Goal: Task Accomplishment & Management: Manage account settings

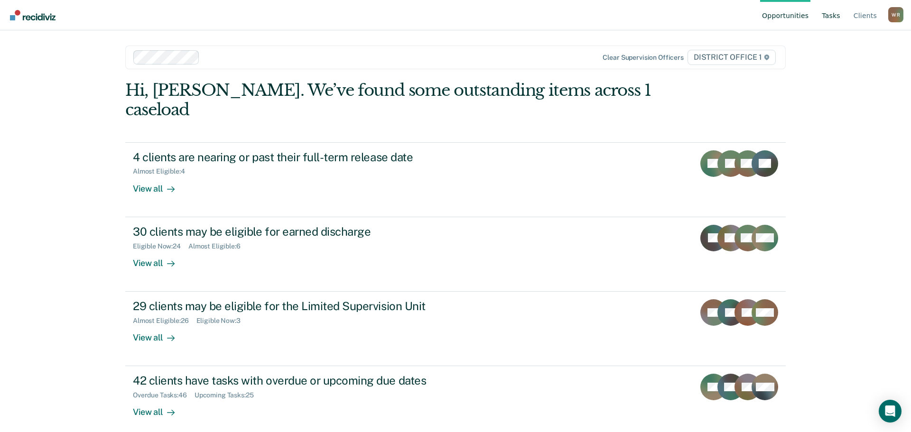
click at [838, 24] on link "Tasks" at bounding box center [831, 15] width 22 height 30
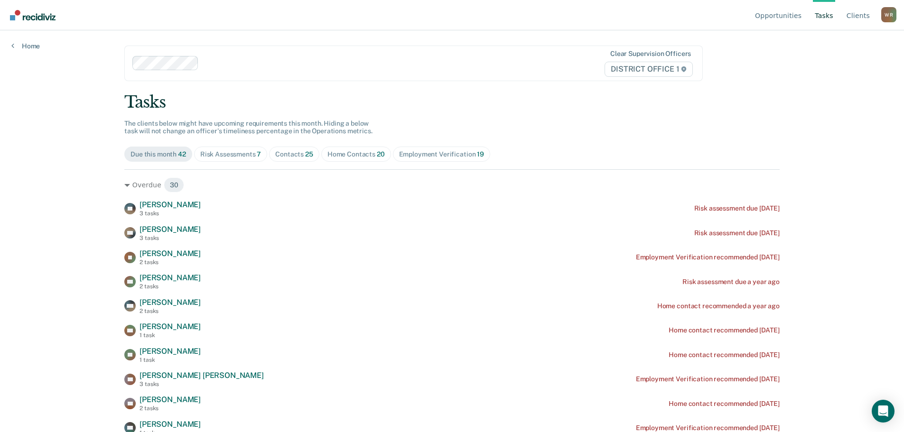
click at [284, 158] on div "Contacts 25" at bounding box center [294, 154] width 38 height 8
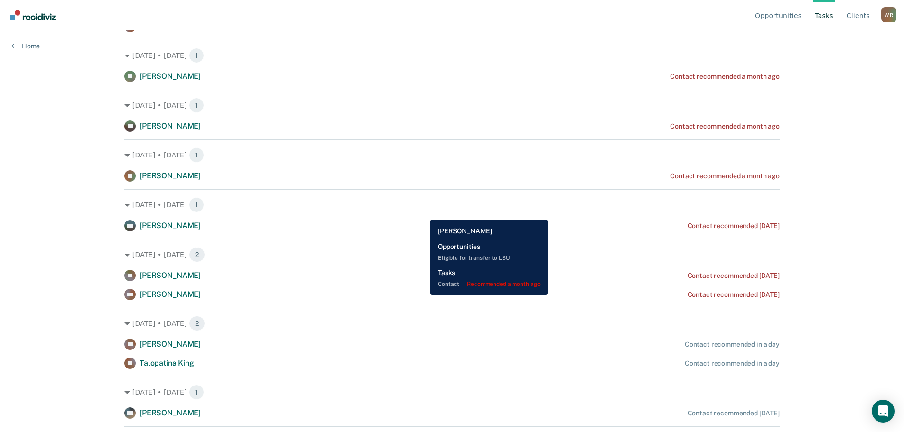
scroll to position [190, 0]
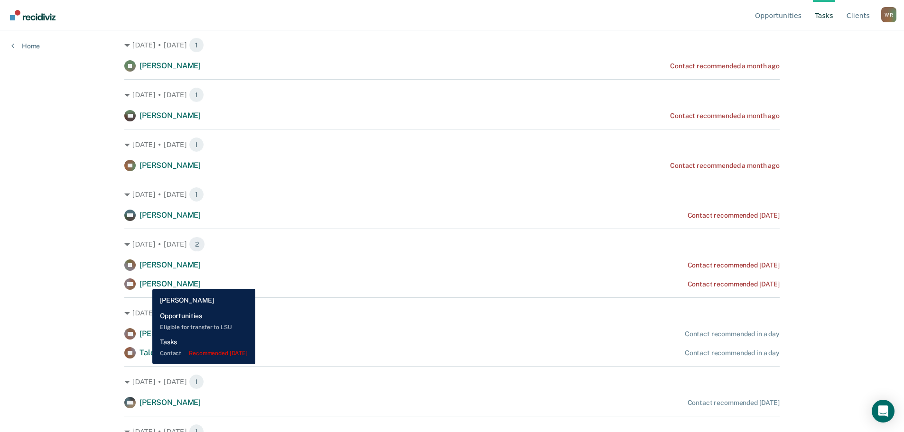
click at [145, 282] on span "[PERSON_NAME]" at bounding box center [170, 284] width 61 height 9
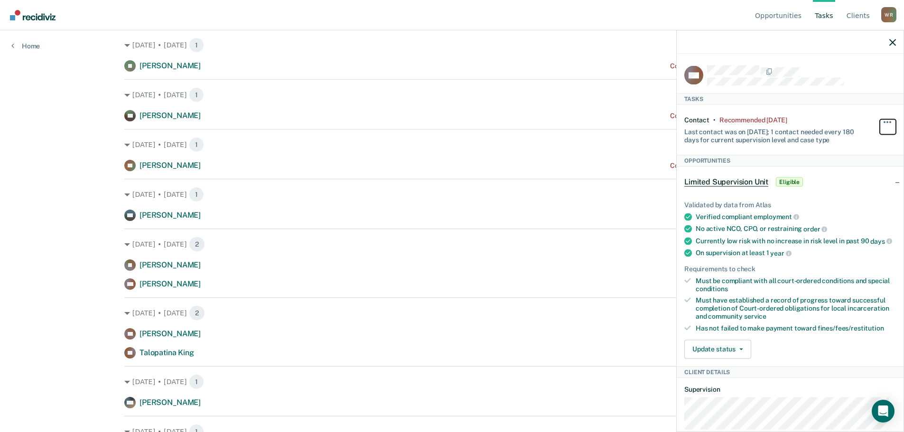
click at [887, 121] on span "button" at bounding box center [888, 122] width 2 height 2
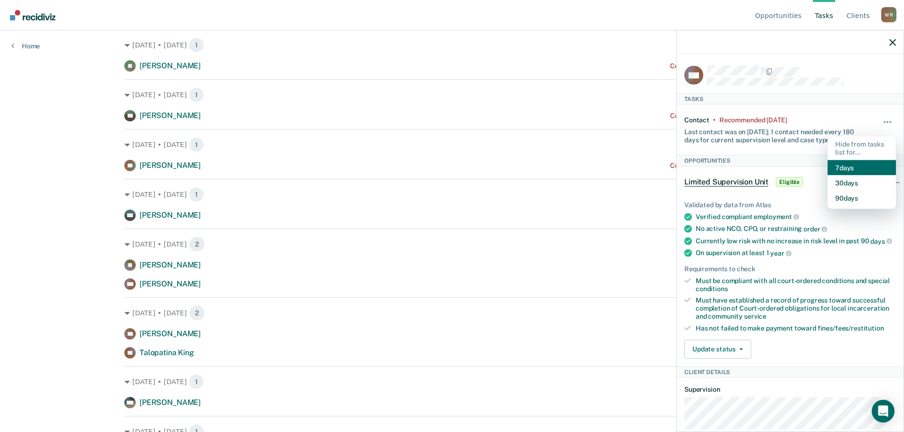
click at [853, 169] on button "7 days" at bounding box center [862, 167] width 68 height 15
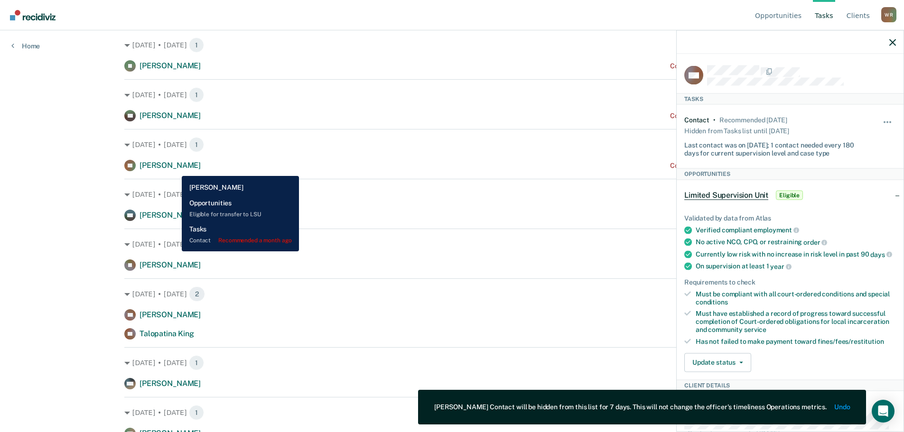
click at [174, 168] on span "[PERSON_NAME]" at bounding box center [170, 165] width 61 height 9
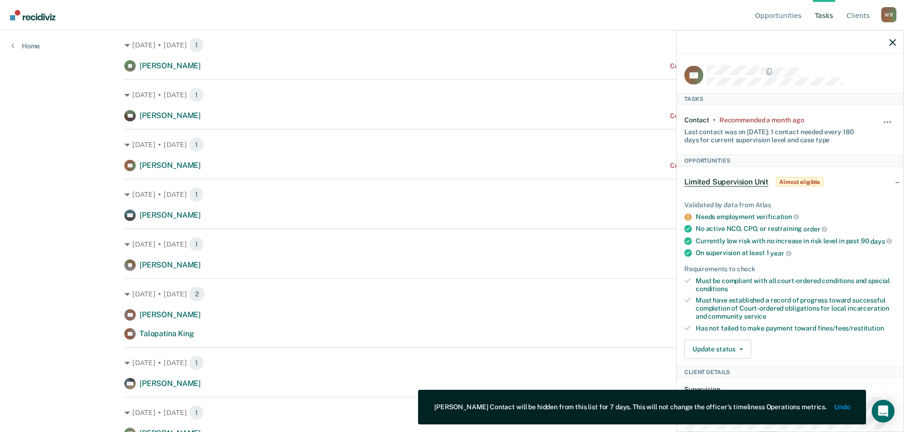
click at [886, 118] on div "Hide from tasks list for... 7 days 30 days 90 days" at bounding box center [888, 130] width 16 height 28
click at [880, 122] on button "button" at bounding box center [888, 126] width 16 height 15
click at [851, 168] on button "7 days" at bounding box center [862, 167] width 68 height 15
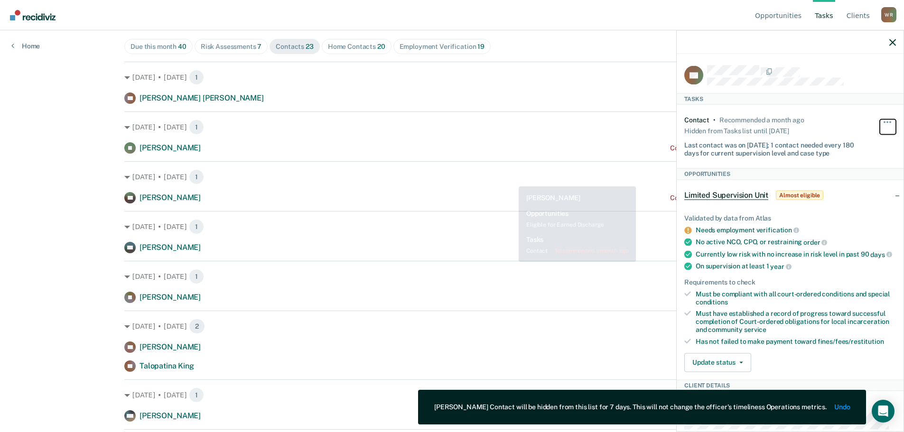
scroll to position [95, 0]
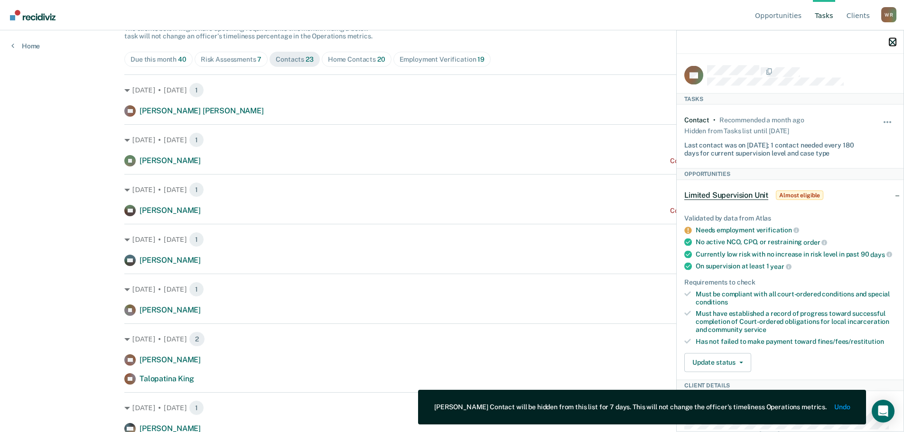
click at [895, 44] on icon "button" at bounding box center [892, 42] width 7 height 7
